Goal: Task Accomplishment & Management: Manage account settings

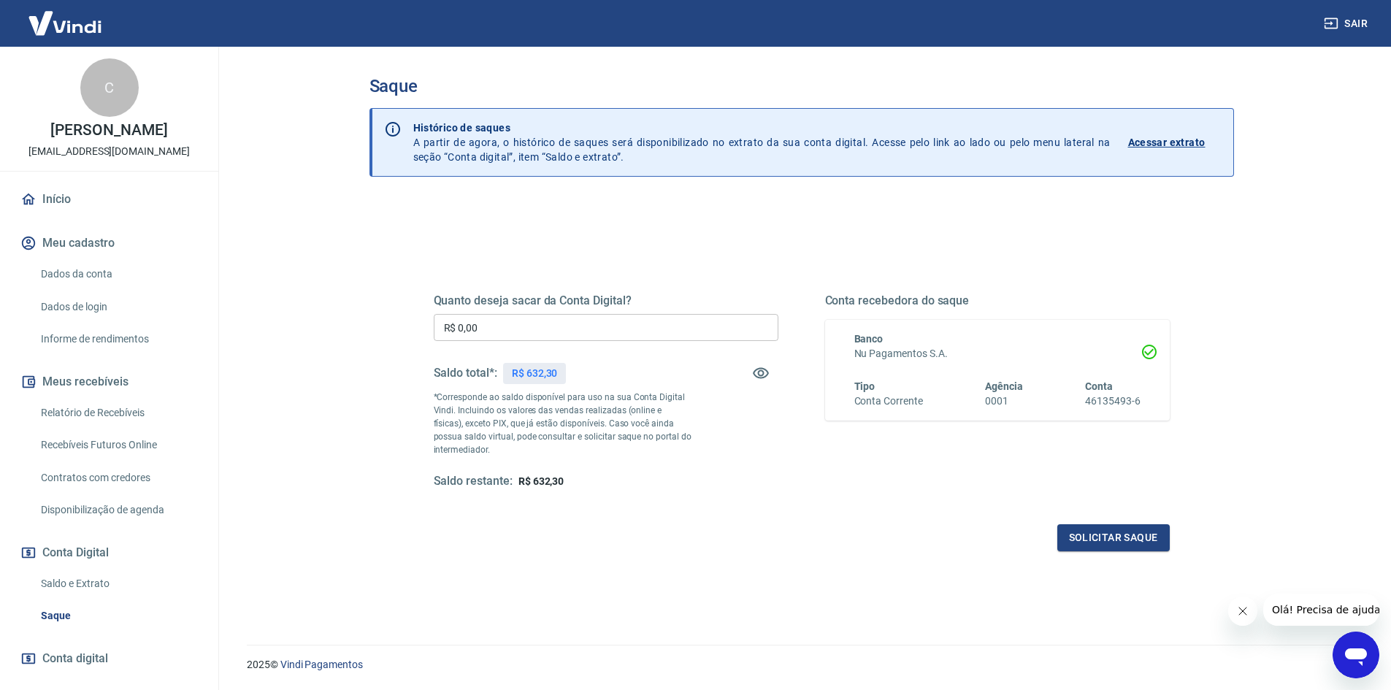
click at [508, 326] on input "R$ 0,00" at bounding box center [606, 327] width 345 height 27
type input "R$ 632,30"
click at [1146, 535] on button "Solicitar saque" at bounding box center [1114, 537] width 112 height 27
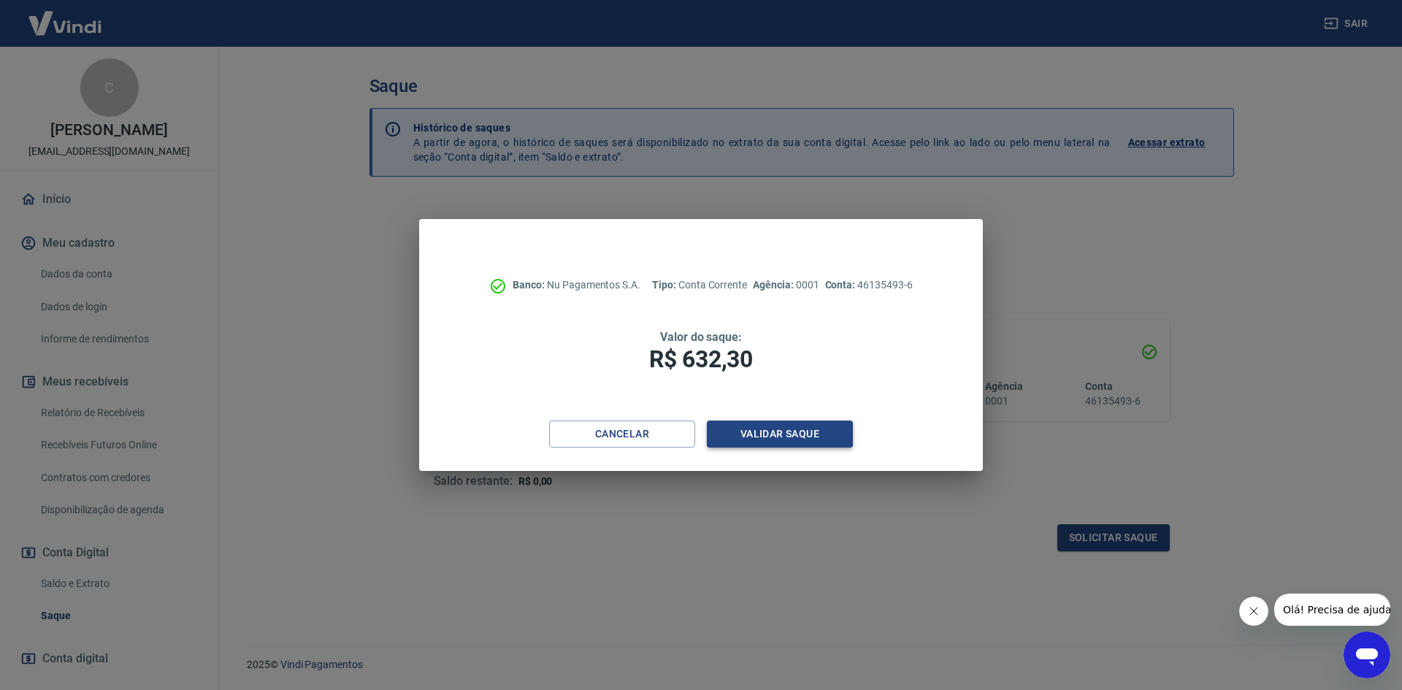
click at [817, 432] on button "Validar saque" at bounding box center [780, 434] width 146 height 27
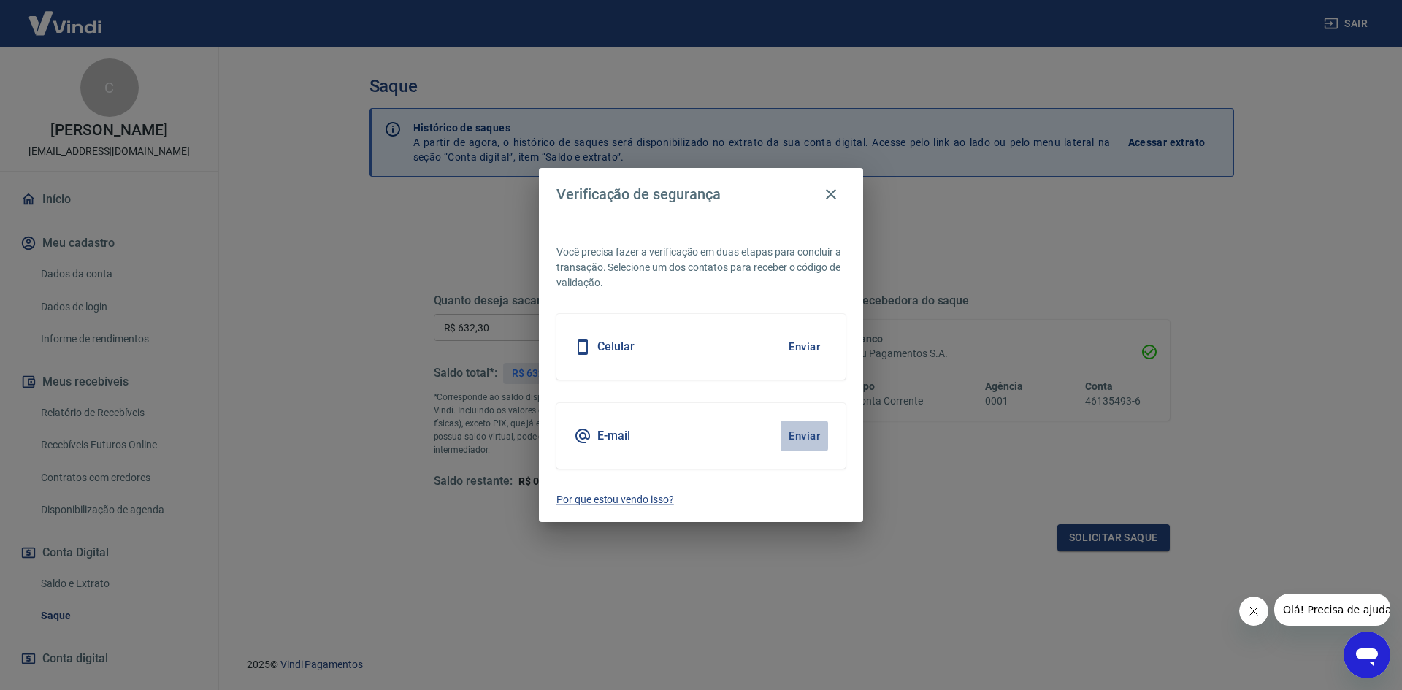
click at [805, 433] on button "Enviar" at bounding box center [804, 436] width 47 height 31
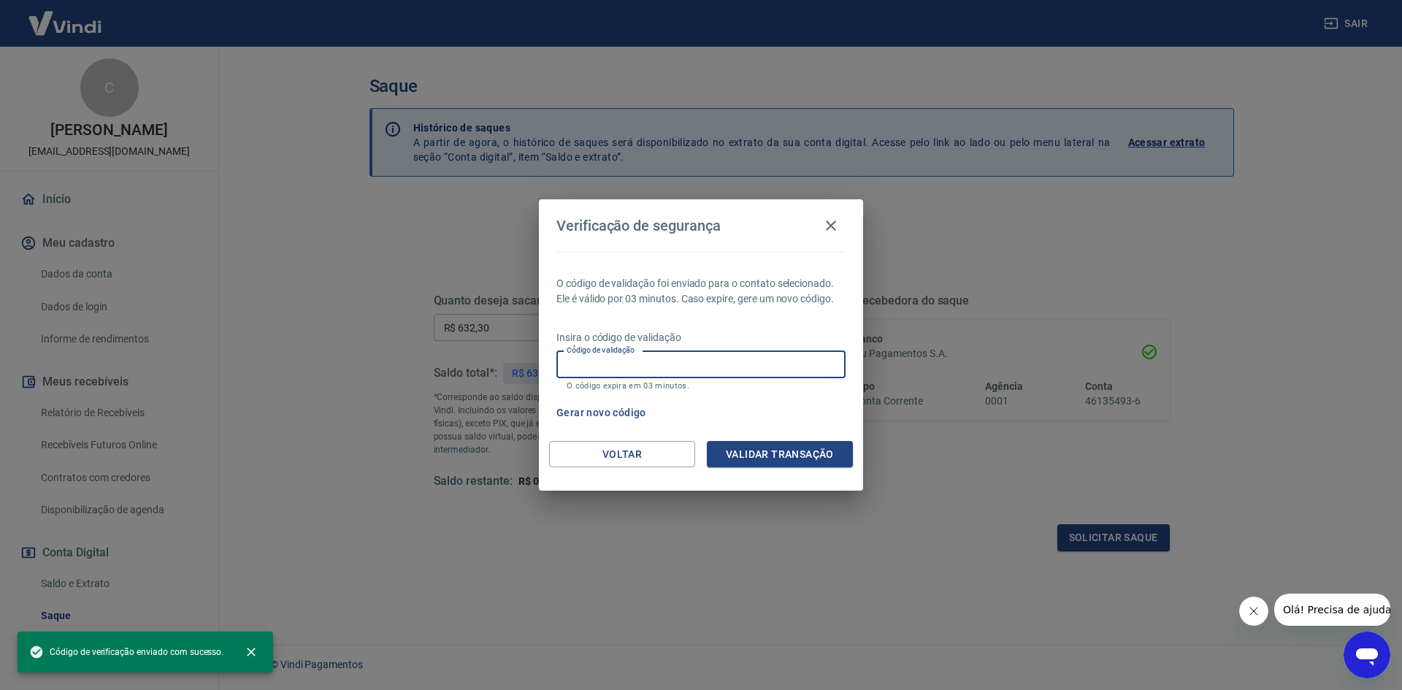
click at [771, 370] on input "Código de validação" at bounding box center [701, 364] width 289 height 27
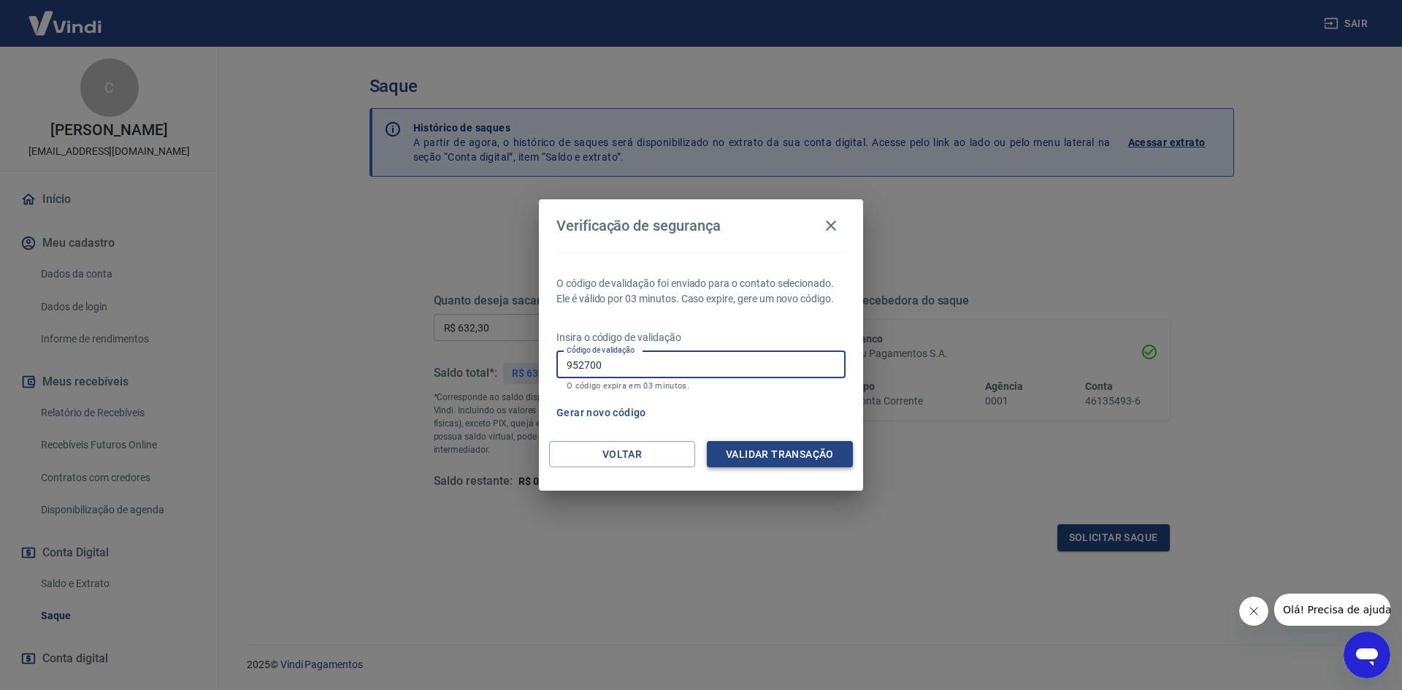
type input "952700"
click at [809, 463] on button "Validar transação" at bounding box center [780, 454] width 146 height 27
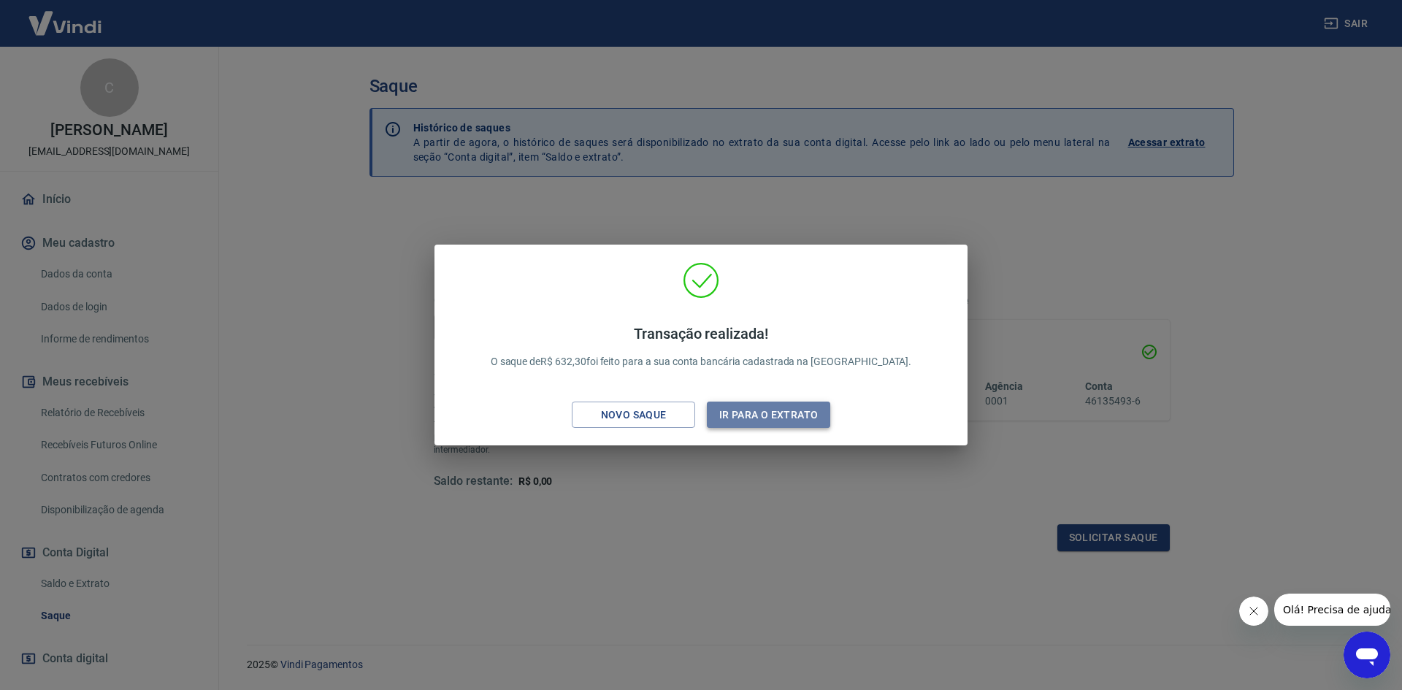
click at [789, 410] on button "Ir para o extrato" at bounding box center [768, 415] width 123 height 27
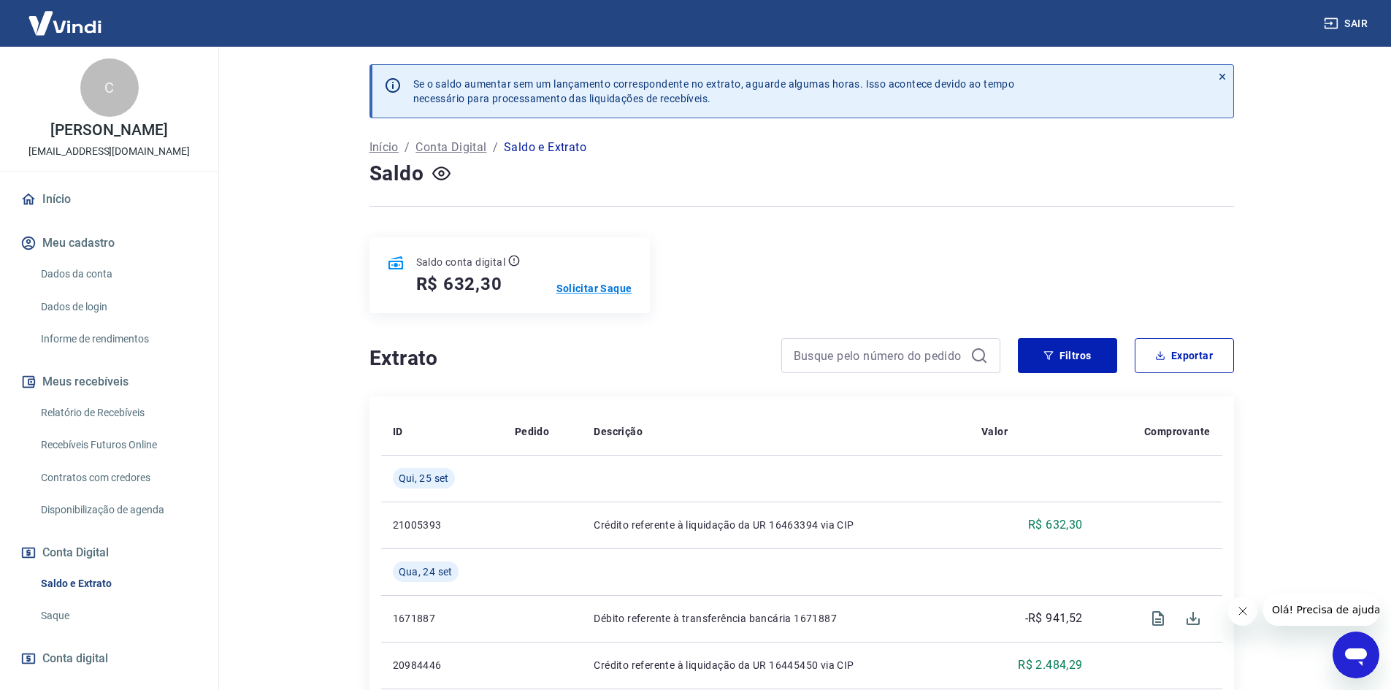
click at [600, 289] on p "Solicitar Saque" at bounding box center [595, 288] width 76 height 15
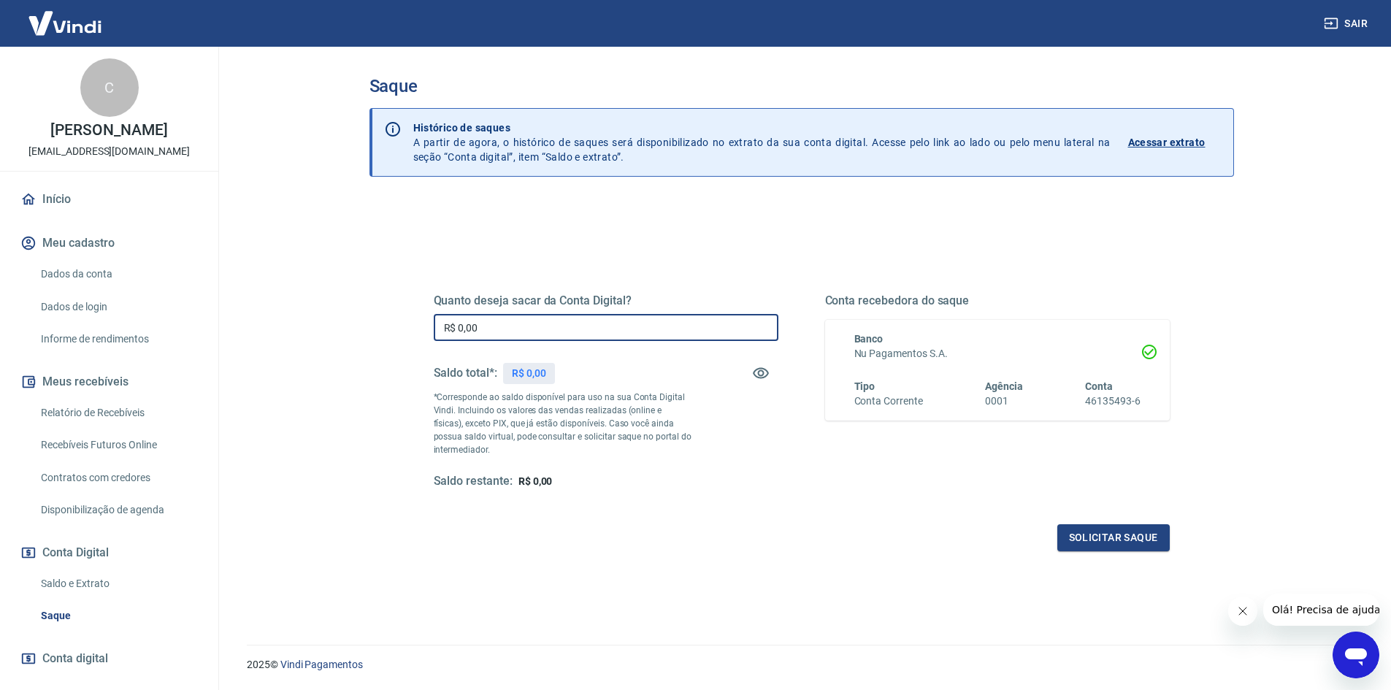
click at [563, 326] on input "R$ 0,00" at bounding box center [606, 327] width 345 height 27
type input "R$ 632,30"
click at [1105, 544] on button "Solicitar saque" at bounding box center [1114, 537] width 112 height 27
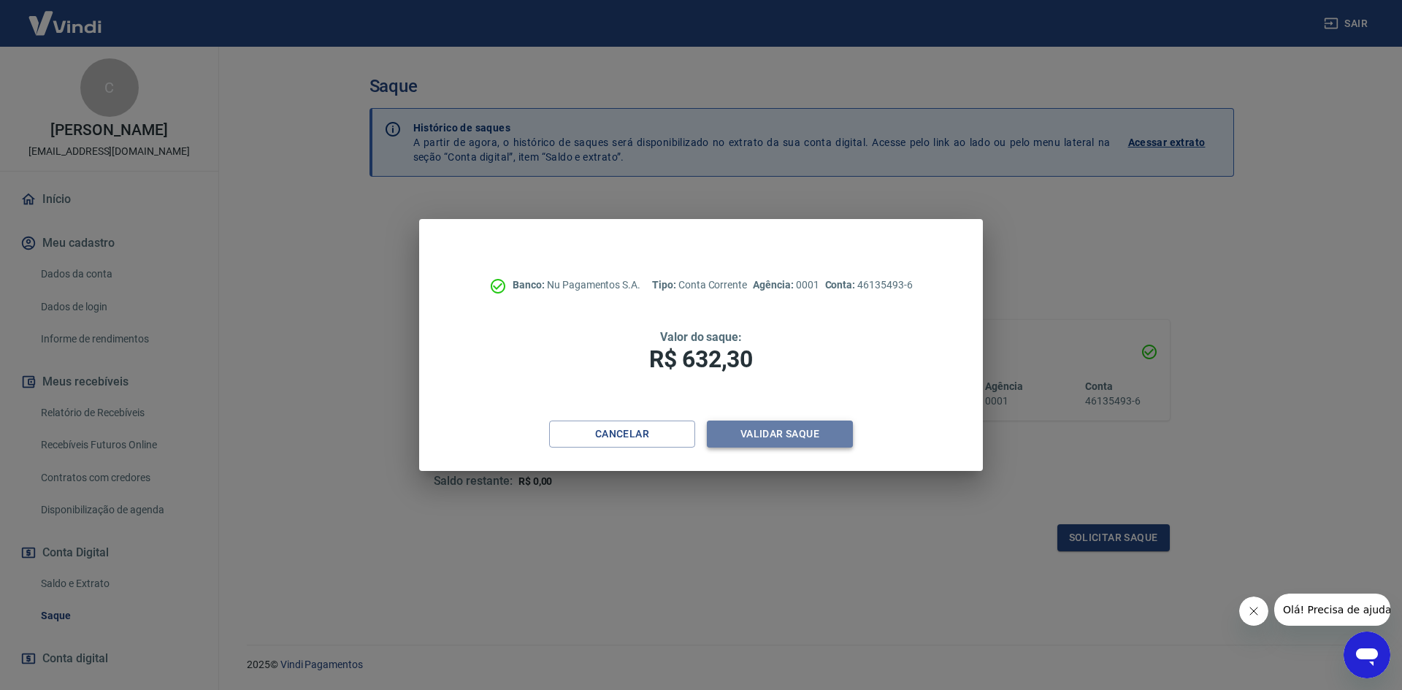
click at [783, 429] on button "Validar saque" at bounding box center [780, 434] width 146 height 27
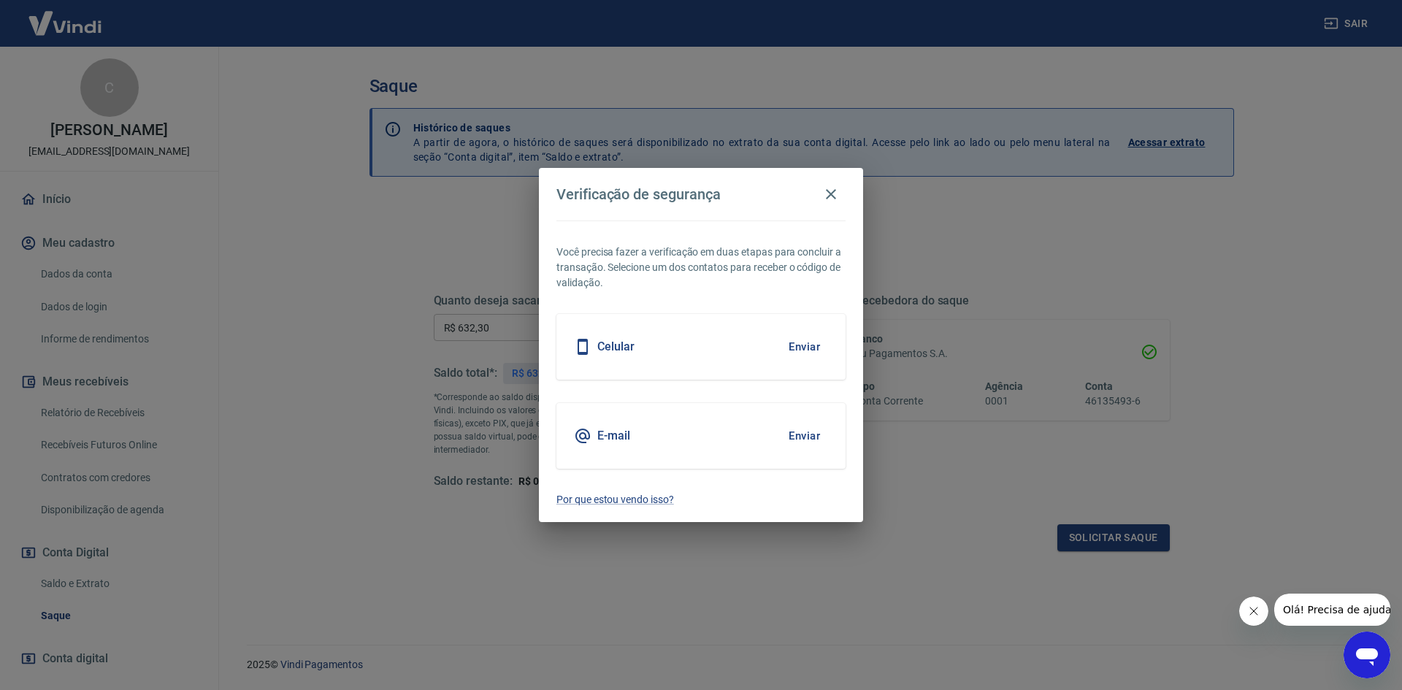
click at [783, 429] on button "Enviar" at bounding box center [804, 436] width 47 height 31
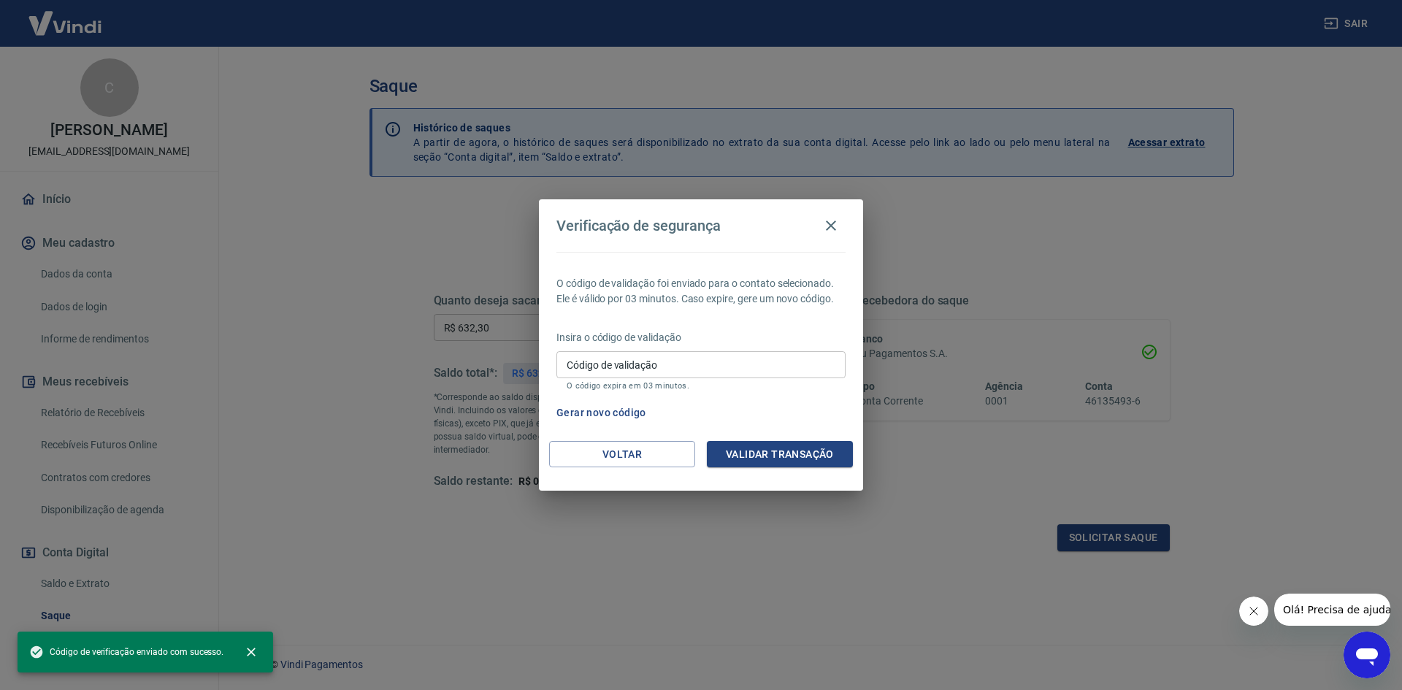
drag, startPoint x: 748, startPoint y: 362, endPoint x: 740, endPoint y: 363, distance: 8.2
click at [748, 362] on input "Código de validação" at bounding box center [701, 364] width 289 height 27
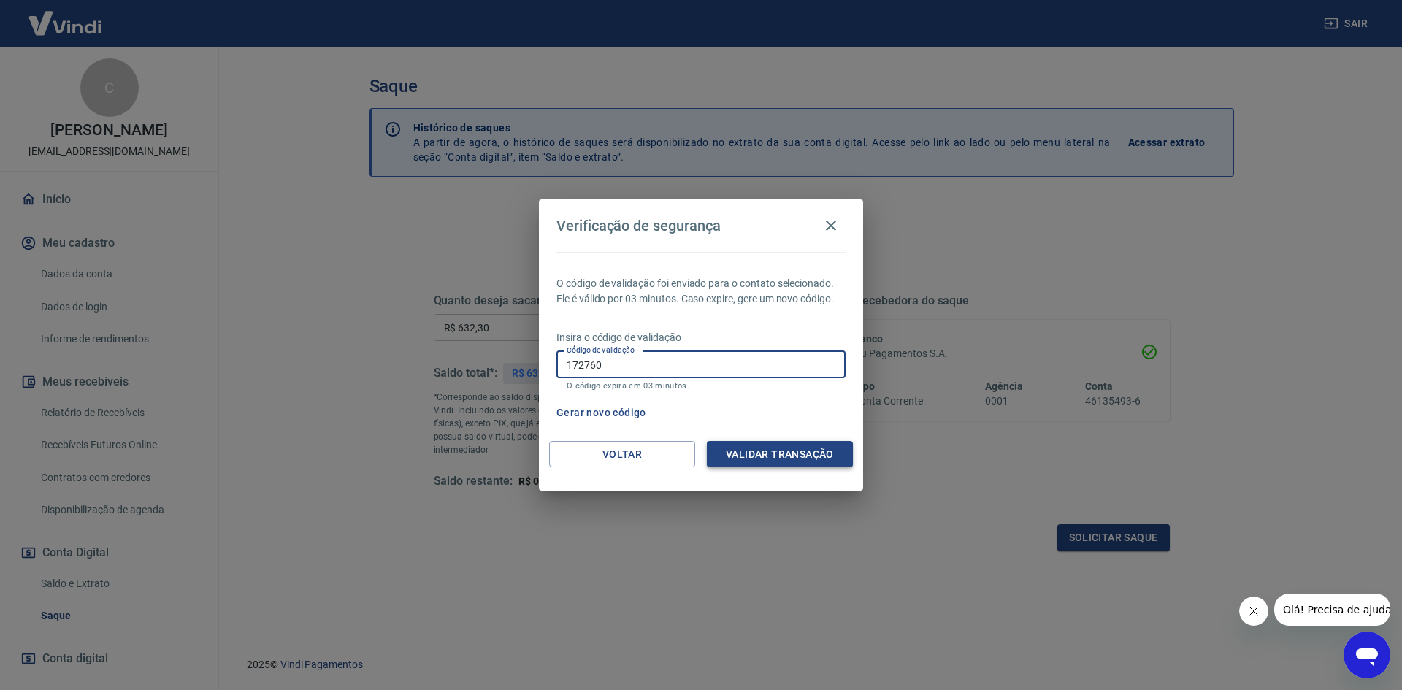
type input "172760"
click at [776, 457] on button "Validar transação" at bounding box center [780, 454] width 146 height 27
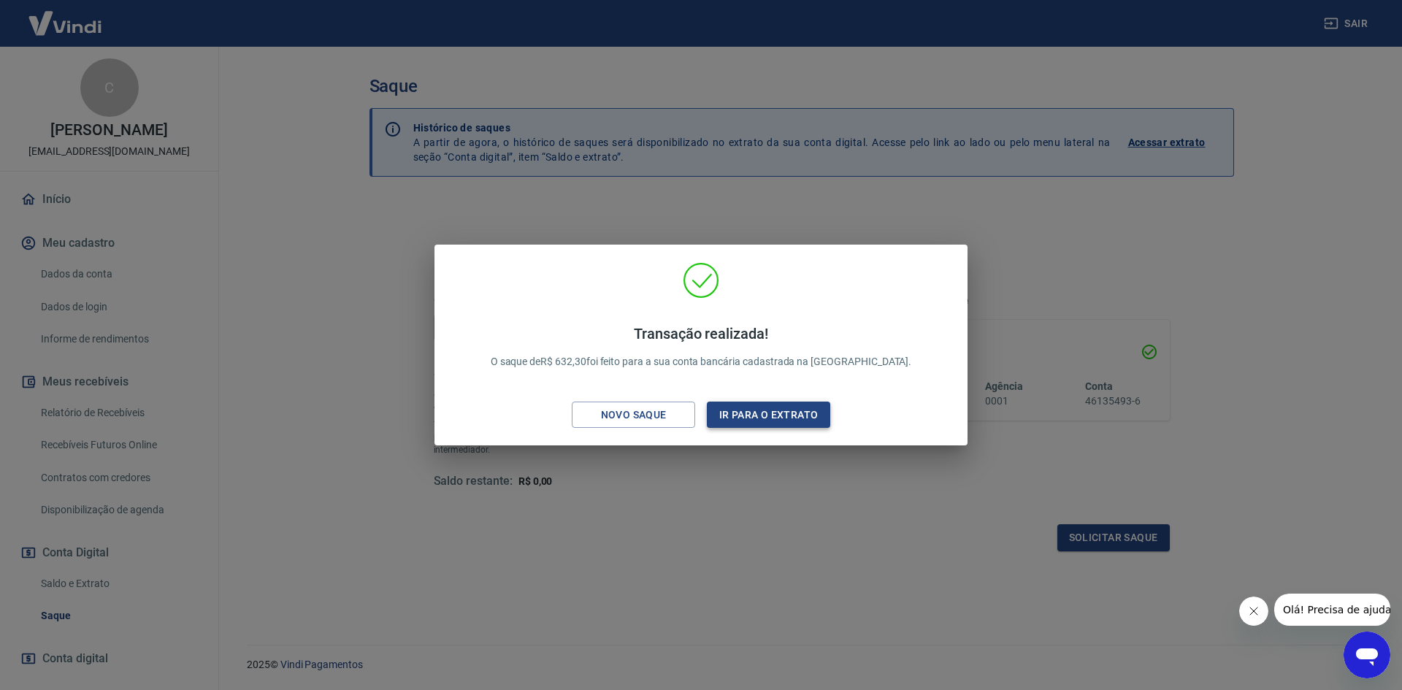
click at [772, 415] on button "Ir para o extrato" at bounding box center [768, 415] width 123 height 27
